Goal: Navigation & Orientation: Find specific page/section

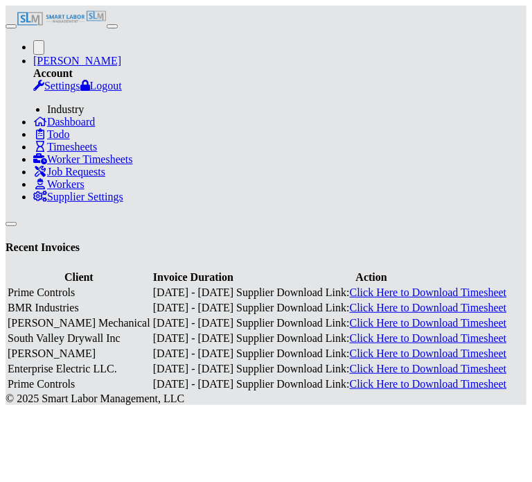
click at [11, 26] on span "button" at bounding box center [11, 26] width 0 height 0
click at [49, 190] on link "Workers" at bounding box center [58, 184] width 51 height 12
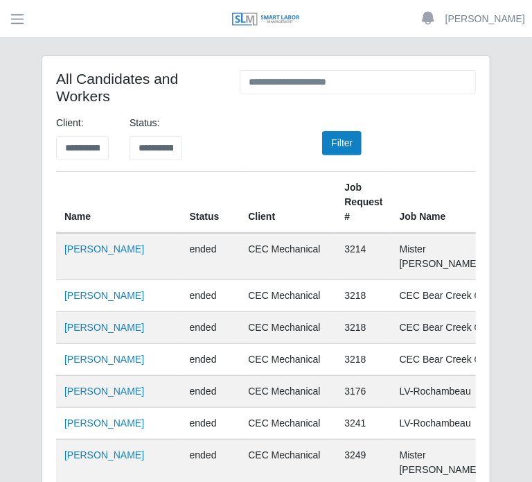
scroll to position [0, 80]
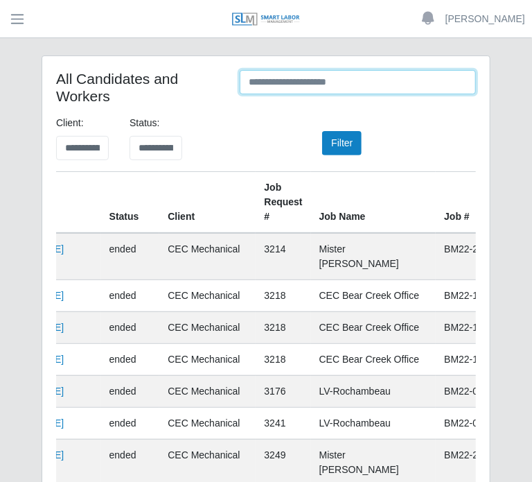
click at [315, 85] on input "text" at bounding box center [358, 82] width 236 height 24
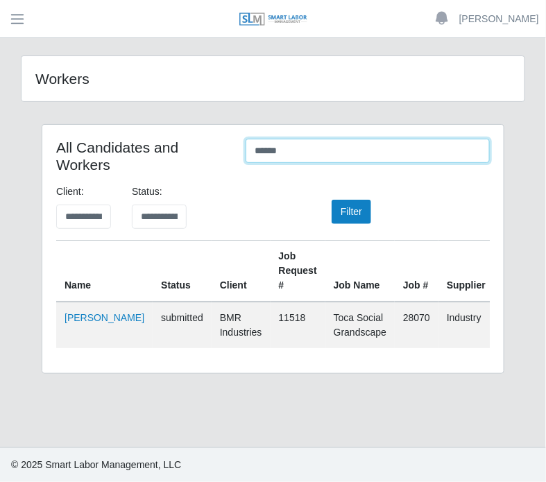
scroll to position [0, 1]
type input "******"
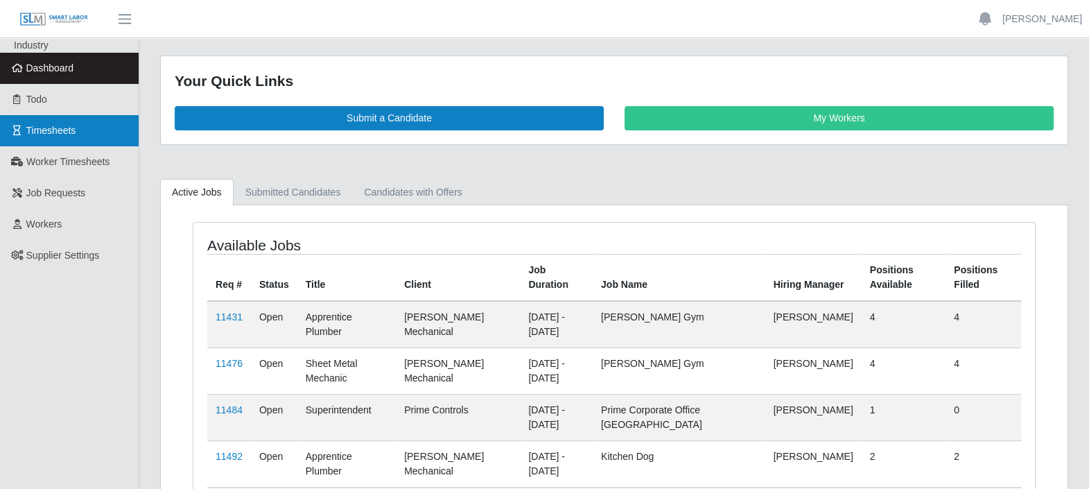
click at [44, 135] on span "Timesheets" at bounding box center [51, 130] width 50 height 11
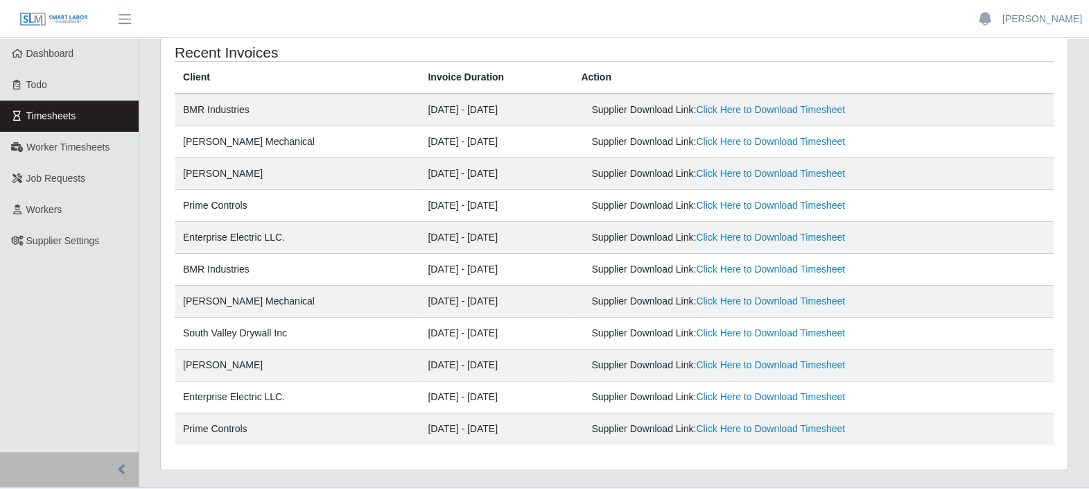
scroll to position [12, 0]
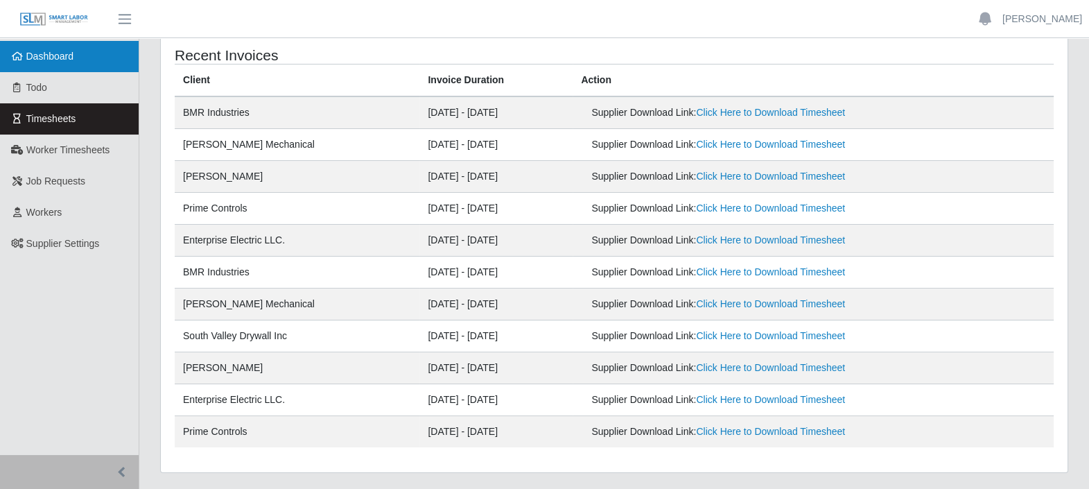
click at [76, 66] on link "Dashboard" at bounding box center [69, 56] width 139 height 31
